Goal: Task Accomplishment & Management: Use online tool/utility

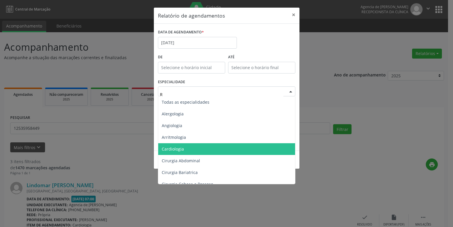
type input "RE"
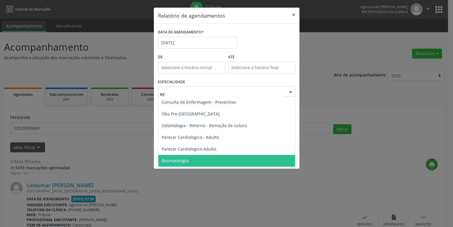
click at [186, 161] on span "Reumatologia" at bounding box center [175, 161] width 27 height 6
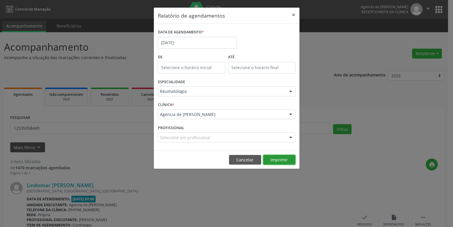
click at [276, 161] on button "Imprimir" at bounding box center [279, 160] width 32 height 10
click at [294, 16] on button "×" at bounding box center [294, 15] width 12 height 14
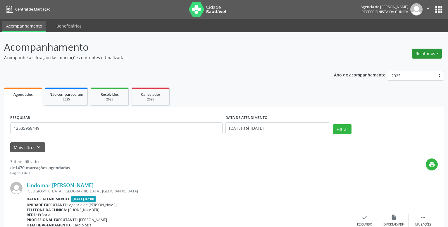
click at [425, 53] on button "Relatórios" at bounding box center [427, 54] width 30 height 10
click at [410, 66] on link "Agendamentos" at bounding box center [410, 66] width 63 height 8
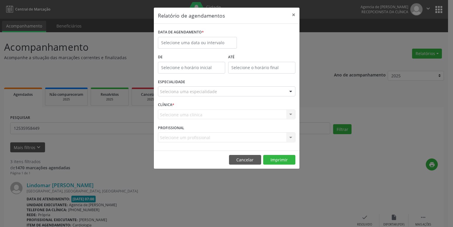
click at [204, 36] on div "DATA DE AGENDAMENTO *" at bounding box center [197, 32] width 79 height 9
click at [207, 40] on input "text" at bounding box center [197, 43] width 79 height 12
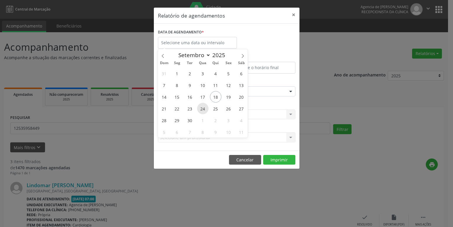
click at [202, 110] on span "24" at bounding box center [202, 108] width 11 height 11
type input "[DATE]"
click at [202, 110] on span "24" at bounding box center [202, 108] width 11 height 11
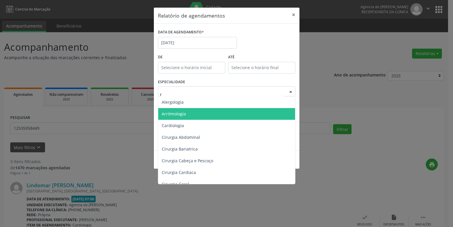
type input "re"
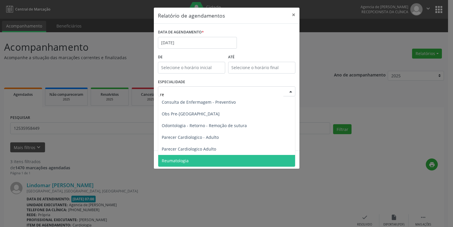
click at [186, 164] on span "Reumatologia" at bounding box center [226, 161] width 137 height 12
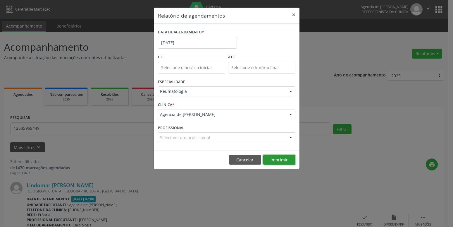
click at [279, 162] on button "Imprimir" at bounding box center [279, 160] width 32 height 10
